Goal: Find specific page/section: Find specific page/section

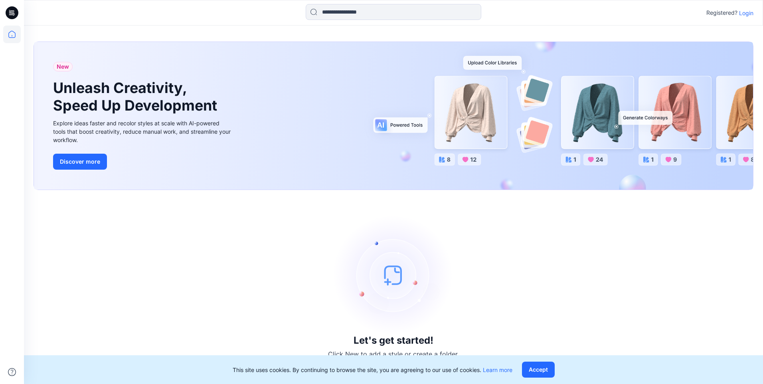
click at [747, 13] on p "Login" at bounding box center [746, 13] width 14 height 8
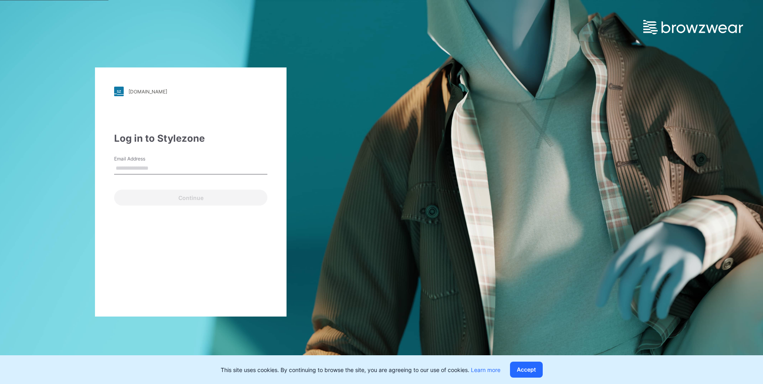
click at [220, 163] on input "Email Address" at bounding box center [190, 168] width 153 height 12
type input "**********"
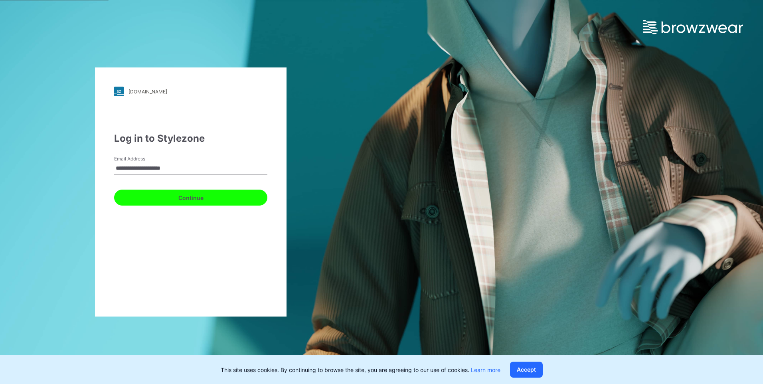
click at [210, 204] on button "Continue" at bounding box center [190, 198] width 153 height 16
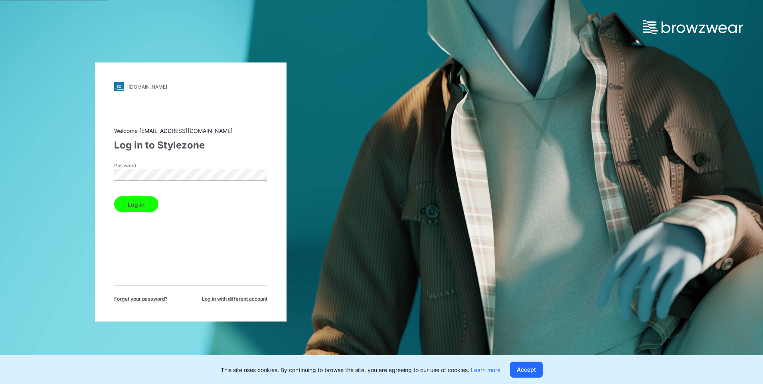
click at [114, 196] on button "Log in" at bounding box center [136, 204] width 44 height 16
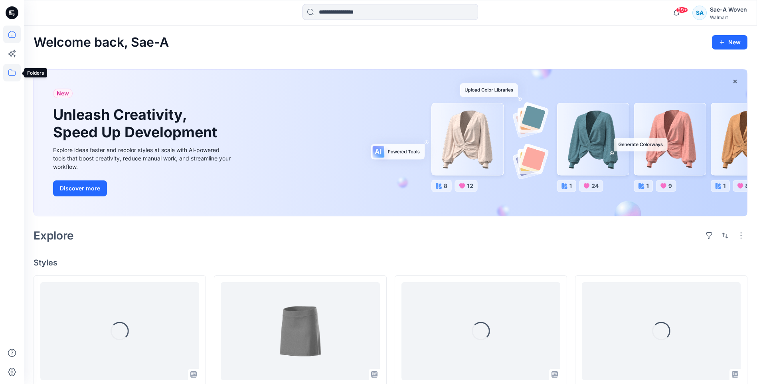
click at [9, 73] on icon at bounding box center [12, 73] width 18 height 18
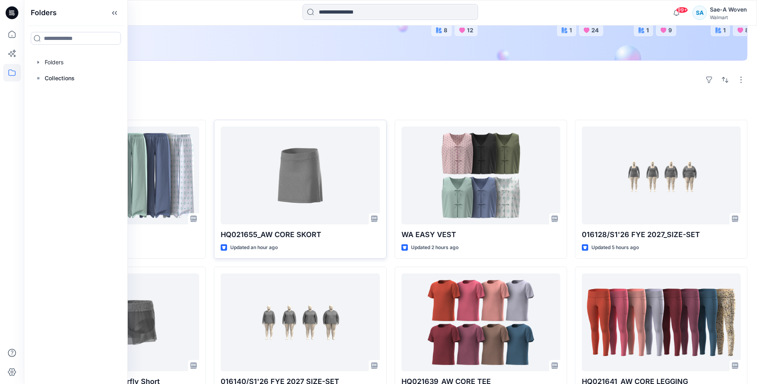
scroll to position [160, 0]
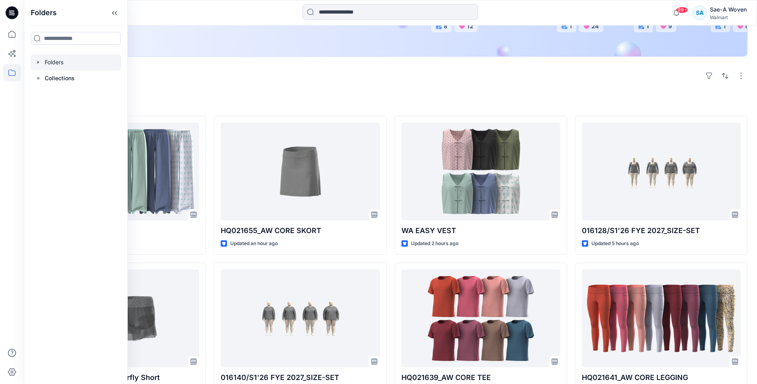
click at [63, 67] on div at bounding box center [75, 62] width 91 height 16
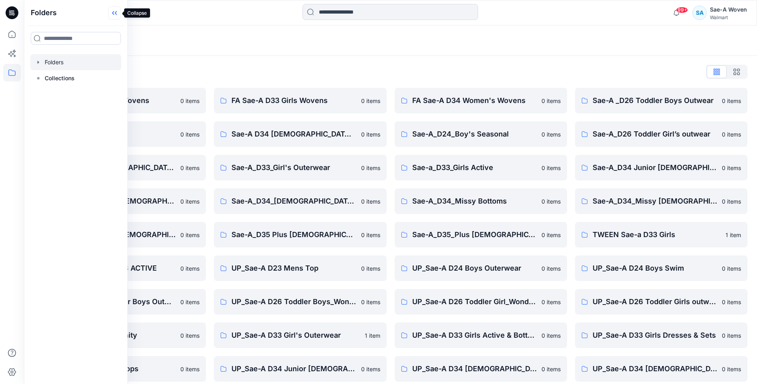
click at [116, 11] on icon at bounding box center [114, 12] width 13 height 13
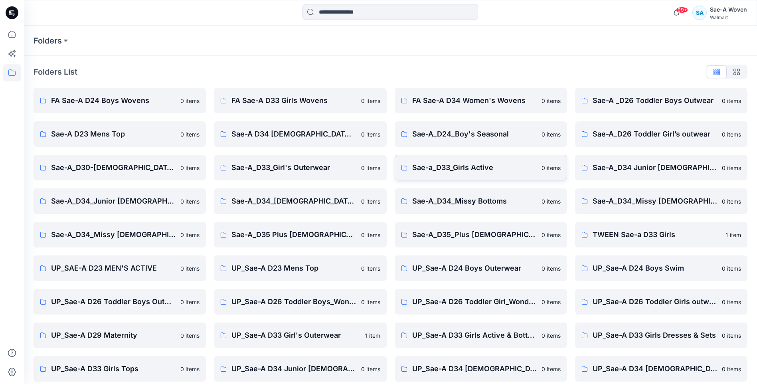
click at [508, 168] on p "Sae-a_D33_Girls Active" at bounding box center [474, 167] width 124 height 11
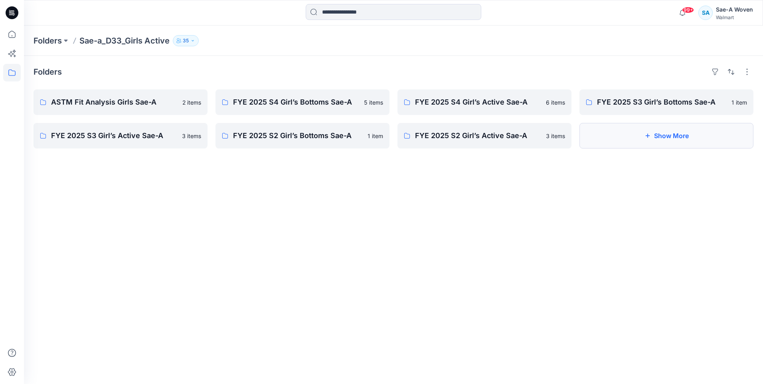
click at [633, 131] on button "Show More" at bounding box center [666, 136] width 174 height 26
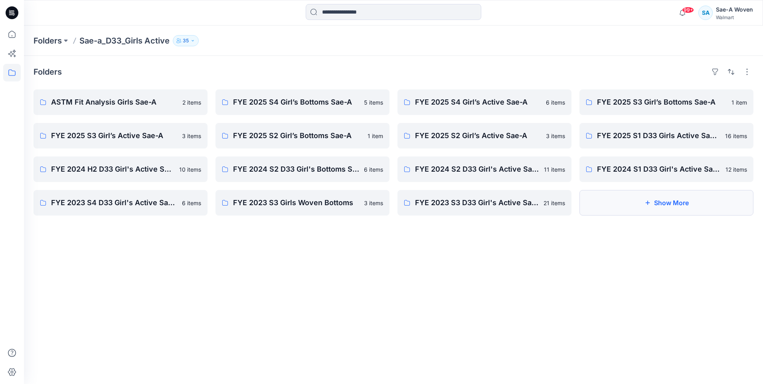
click at [622, 207] on button "Show More" at bounding box center [666, 203] width 174 height 26
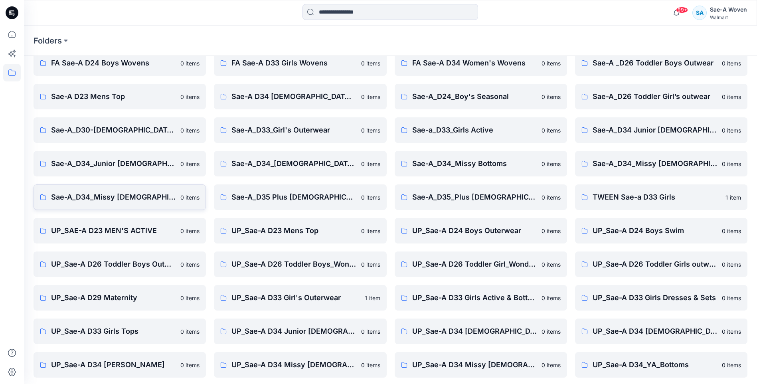
scroll to position [74, 0]
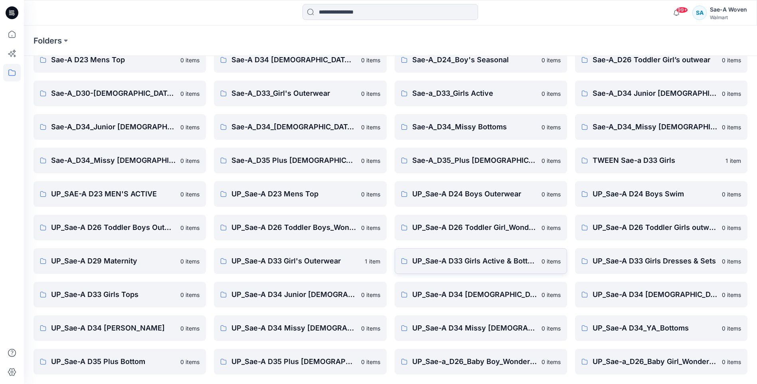
click at [436, 267] on link "UP_Sae-A D33 Girls Active & Bottoms 0 items" at bounding box center [481, 261] width 172 height 26
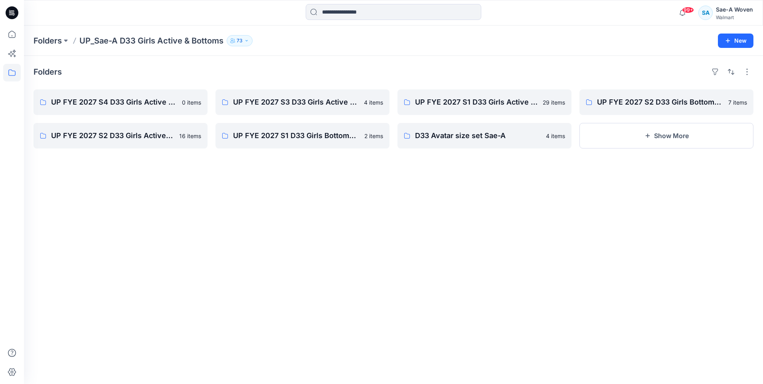
drag, startPoint x: 189, startPoint y: 239, endPoint x: 179, endPoint y: 237, distance: 10.3
click at [186, 237] on div "Folders UP FYE 2027 S4 D33 Girls Active Sae-A 0 items UP FYE 2027 S2 D33 Girls …" at bounding box center [393, 220] width 739 height 328
drag, startPoint x: 265, startPoint y: 189, endPoint x: 398, endPoint y: 164, distance: 135.7
click at [265, 189] on div "Folders UP FYE 2027 S4 D33 Girls Active Sae-A 0 items UP FYE 2027 S2 D33 Girls …" at bounding box center [393, 220] width 739 height 328
click at [556, 241] on div "Folders UP FYE 2027 S4 D33 Girls Active Sae-A 0 items UP FYE 2027 S2 D33 Girls …" at bounding box center [393, 220] width 739 height 328
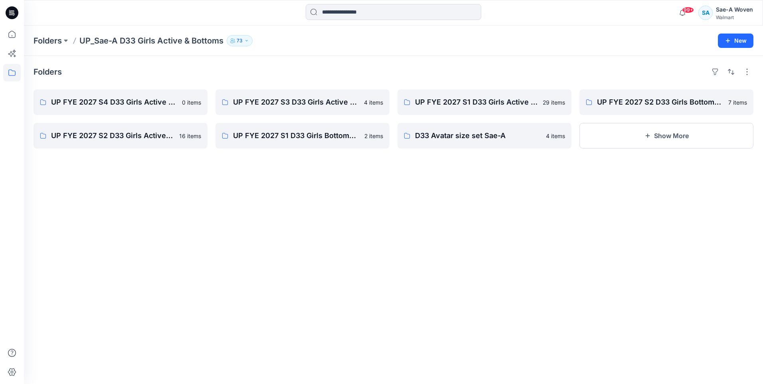
drag, startPoint x: 328, startPoint y: 295, endPoint x: 314, endPoint y: 291, distance: 14.8
click at [328, 294] on div "Folders UP FYE 2027 S4 D33 Girls Active Sae-A 0 items UP FYE 2027 S2 D33 Girls …" at bounding box center [393, 220] width 739 height 328
click at [128, 245] on div "Folders UP FYE 2027 S4 D33 Girls Active Sae-A 0 items UP FYE 2027 S2 D33 Girls …" at bounding box center [393, 220] width 739 height 328
